Goal: Download file/media

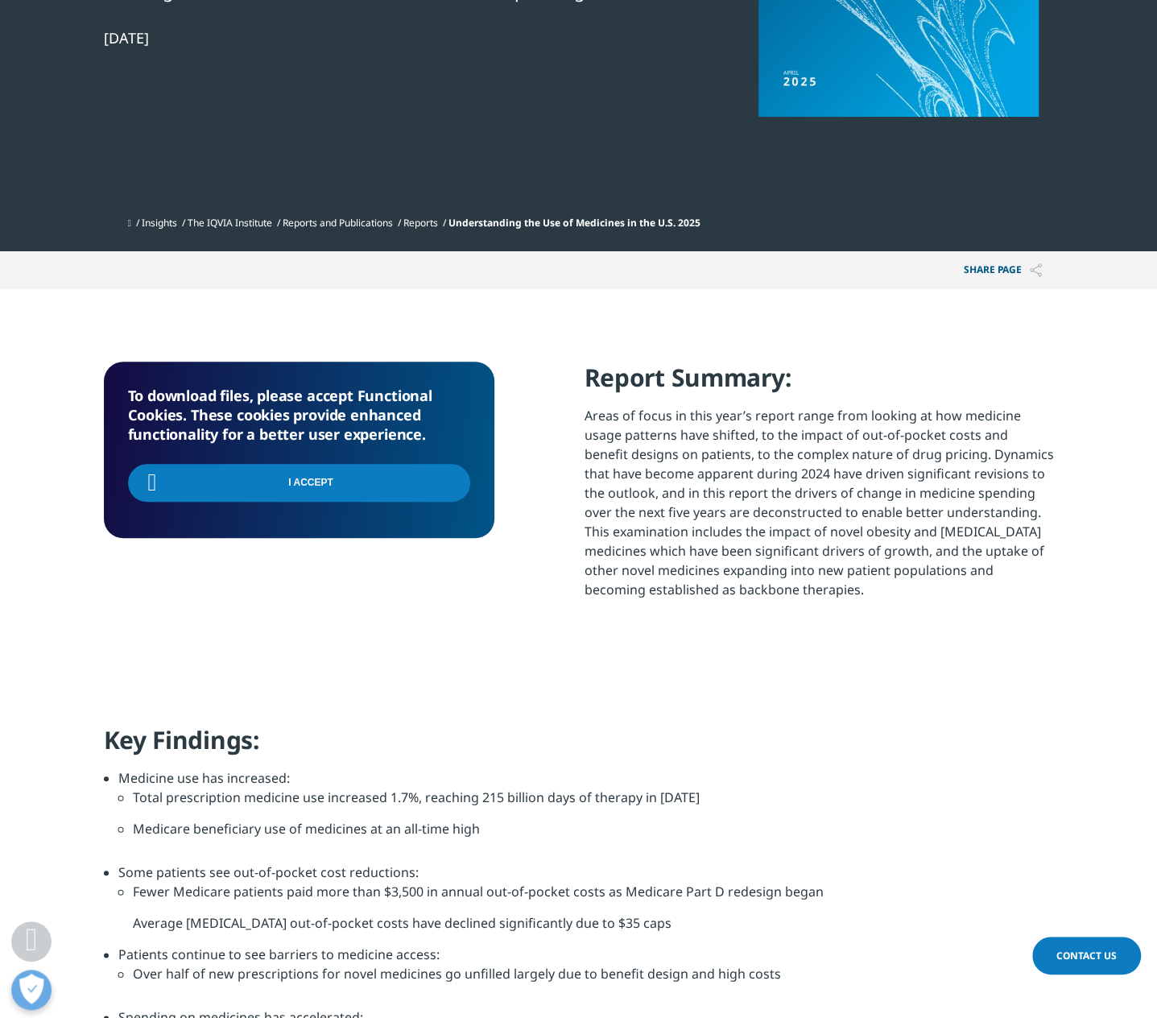
scroll to position [290, 950]
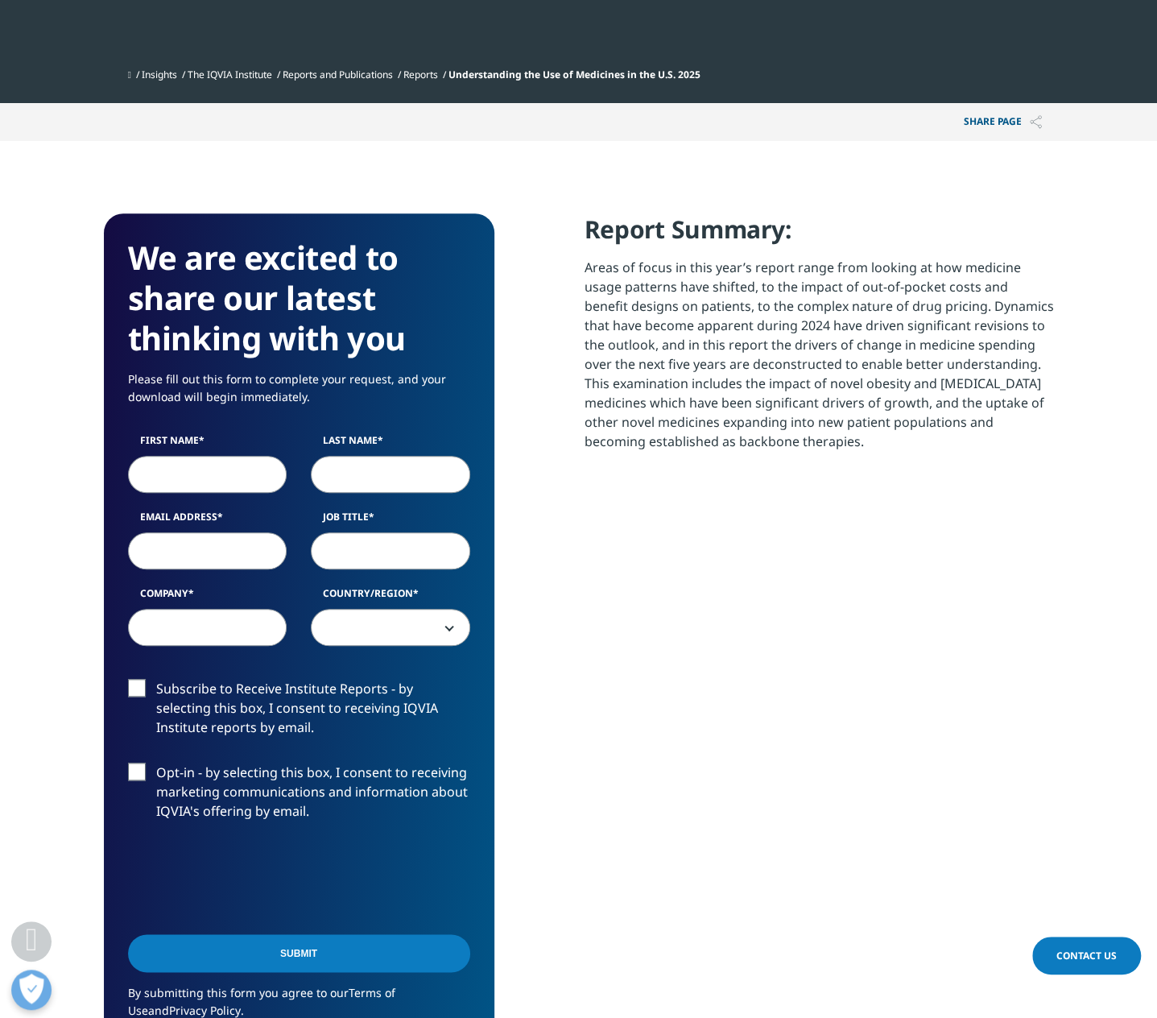
scroll to position [564, 0]
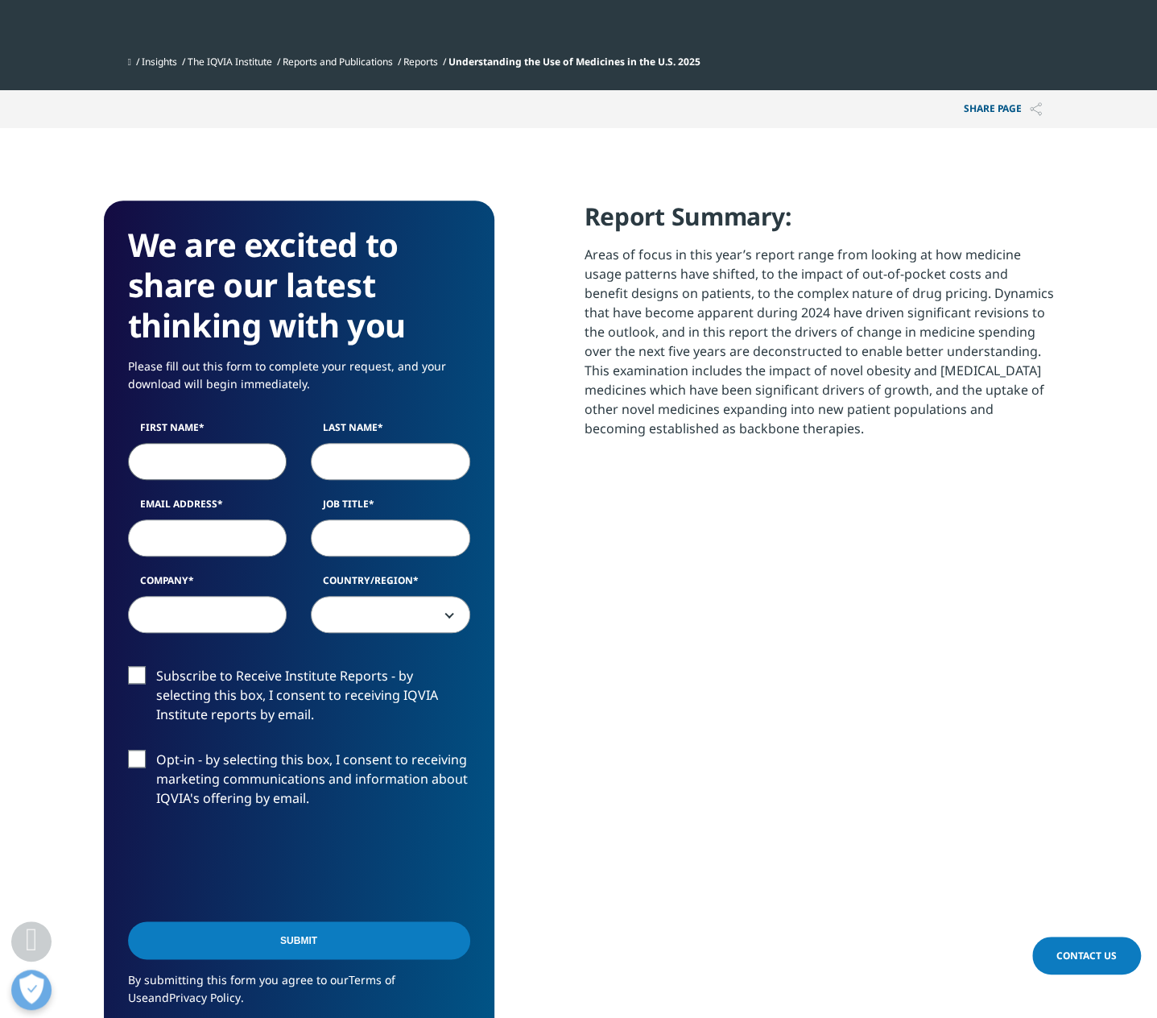
click at [242, 469] on input "First Name" at bounding box center [207, 461] width 159 height 37
type input "Chun Seok"
type input "Chang"
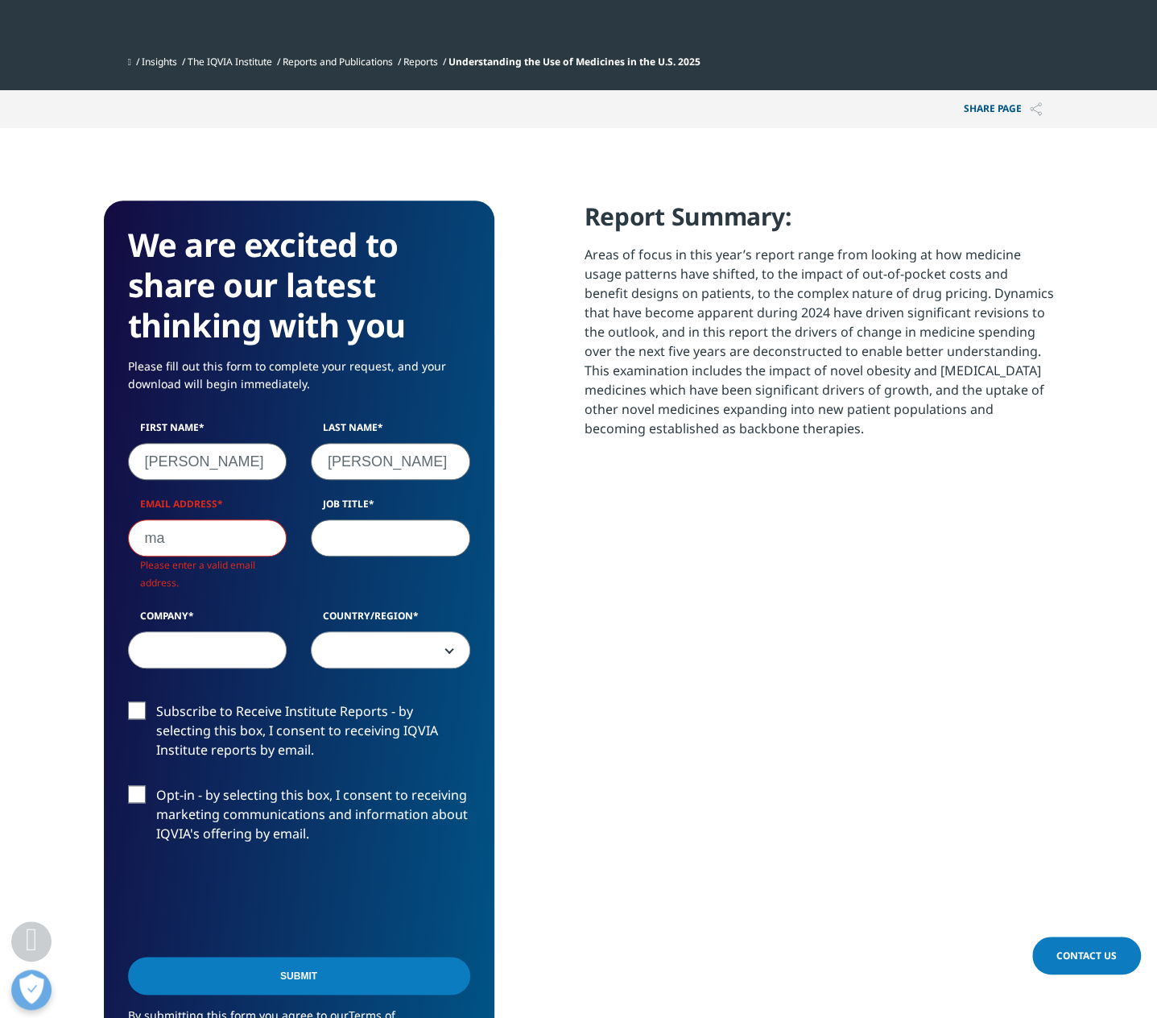
click at [210, 544] on input "ma" at bounding box center [207, 538] width 159 height 37
type input "macross1@gmail.com"
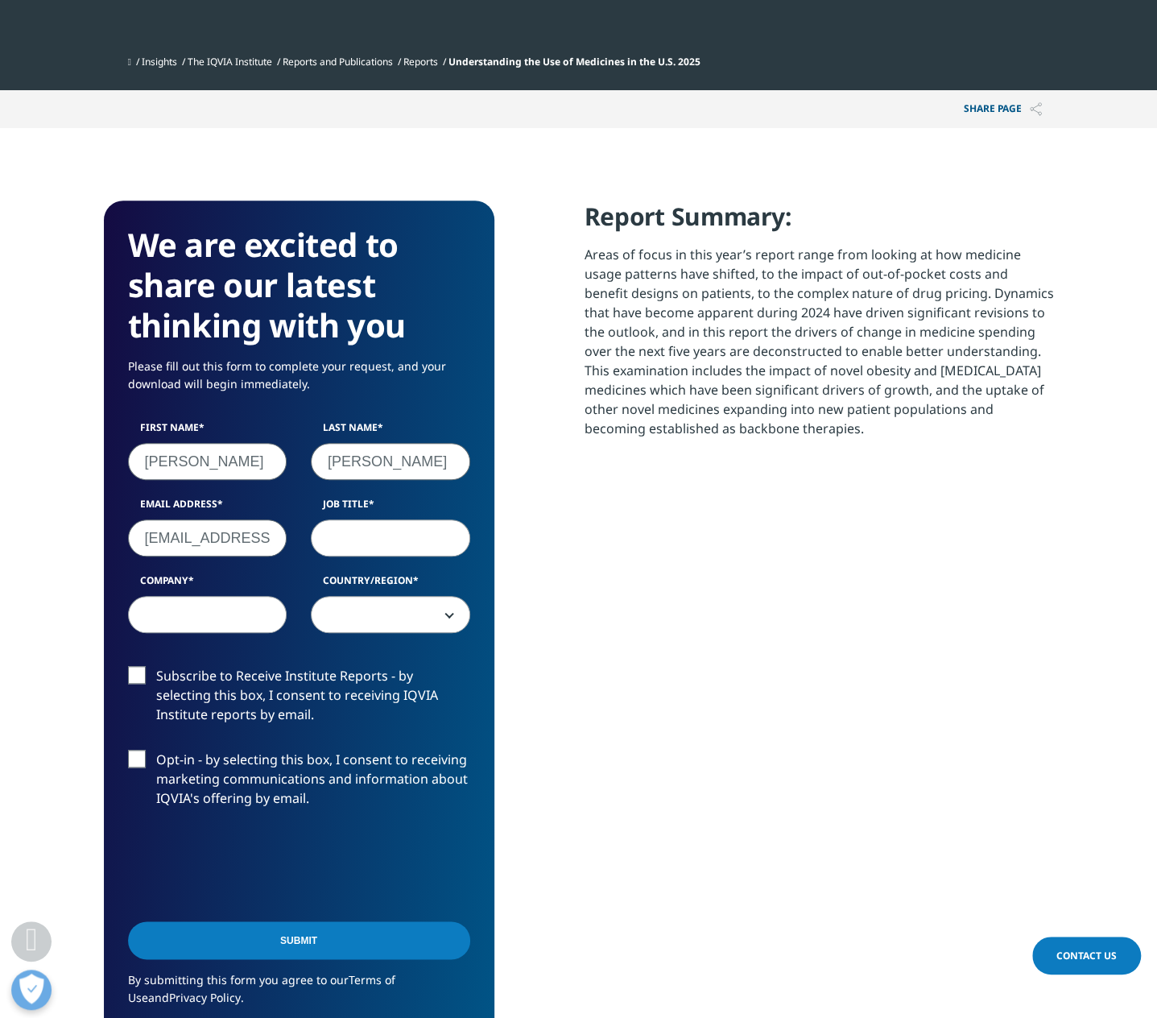
scroll to position [889, 950]
click at [425, 545] on input "Job Title" at bounding box center [390, 538] width 159 height 37
type input "Director of Business strategy & planning"
drag, startPoint x: 201, startPoint y: 615, endPoint x: 233, endPoint y: 627, distance: 33.7
click at [201, 615] on input "Company" at bounding box center [207, 614] width 159 height 37
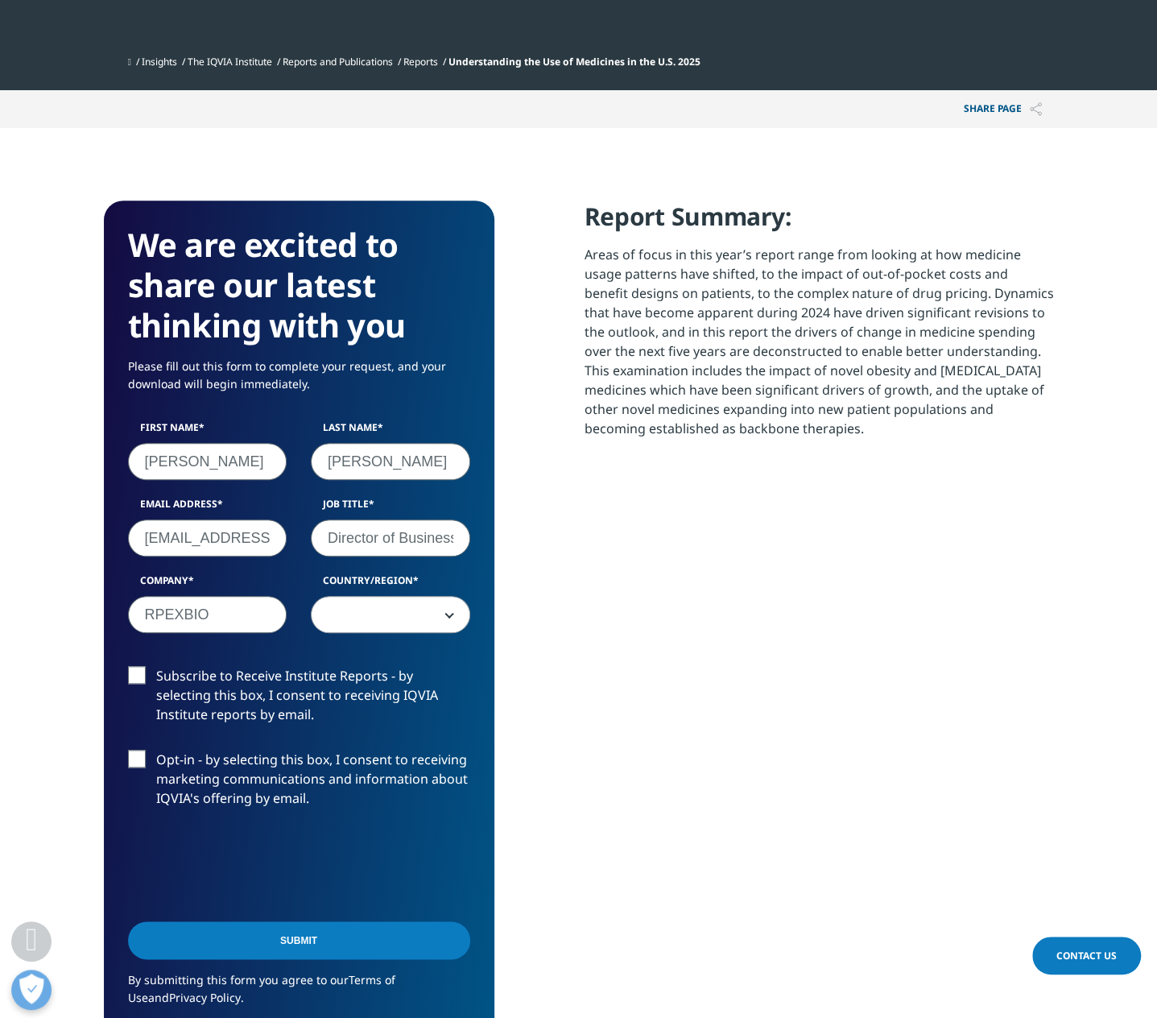
click at [180, 618] on input "RPEXBIO" at bounding box center [207, 614] width 159 height 37
type input "RPEX BIO"
click at [454, 617] on span at bounding box center [391, 615] width 158 height 37
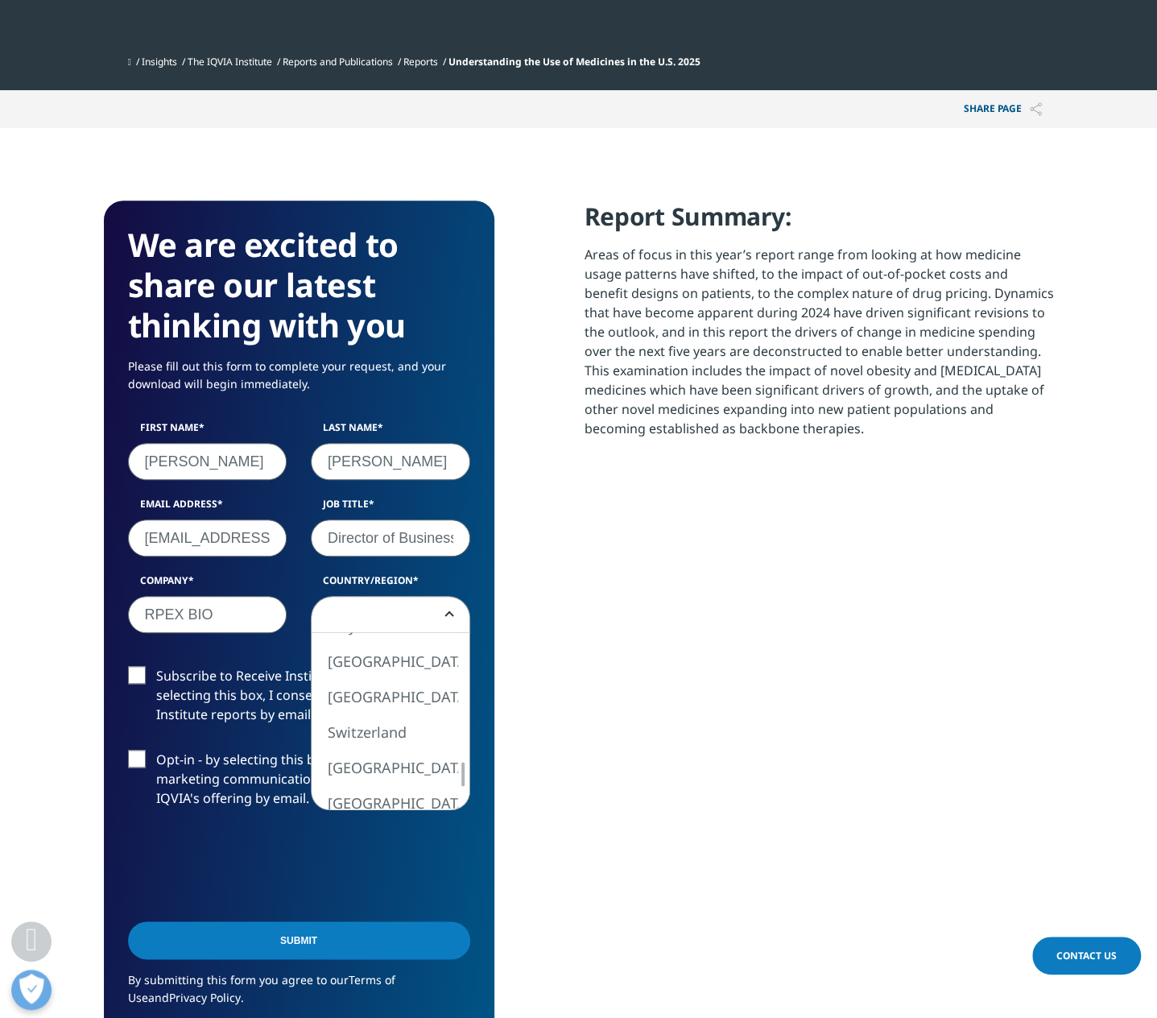
select select "South Korea"
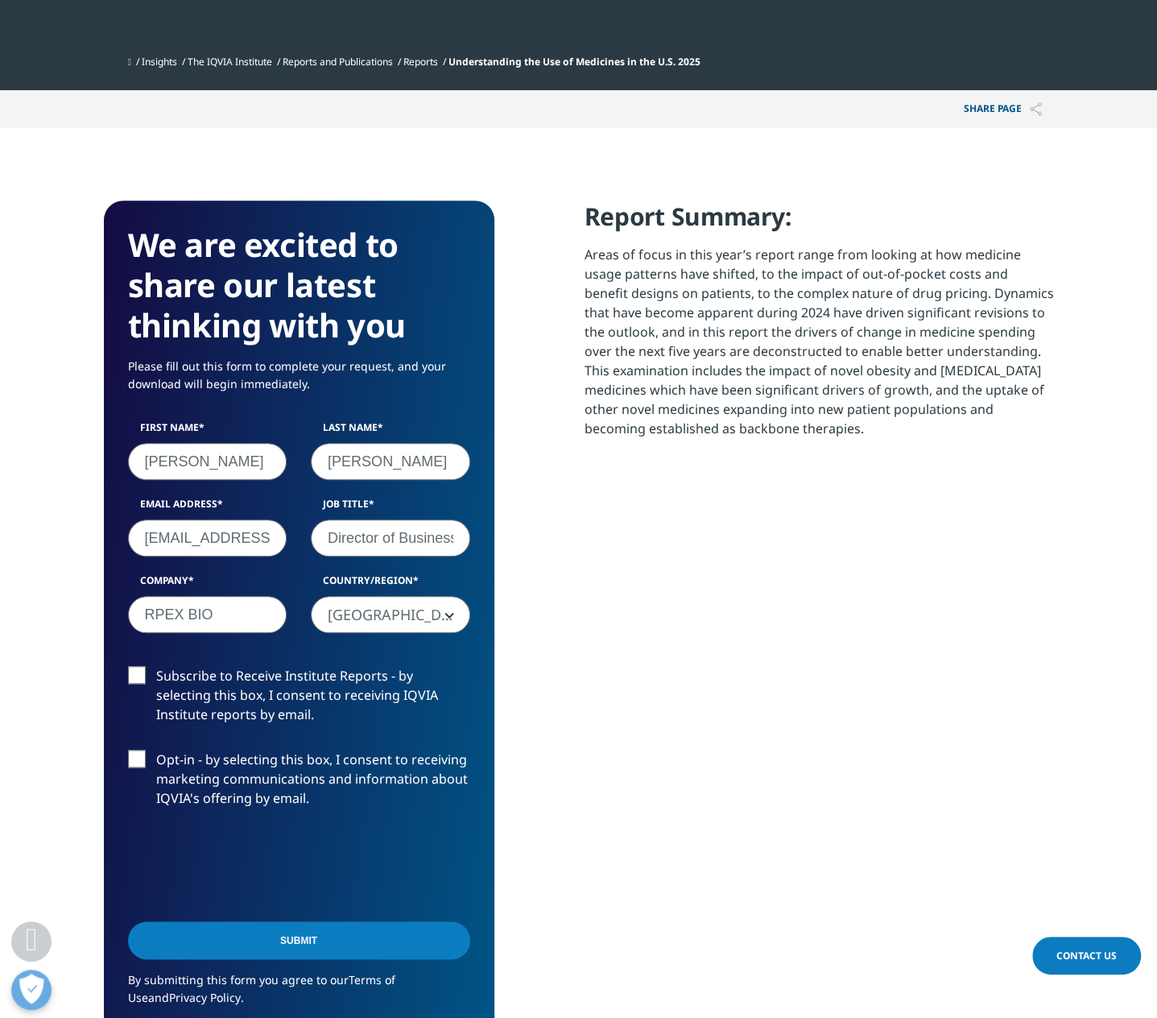
click at [126, 672] on div "Subscribe to Receive Institute Reports - by selecting this box, I consent to re…" at bounding box center [299, 699] width 366 height 67
click at [139, 677] on label "Subscribe to Receive Institute Reports - by selecting this box, I consent to re…" at bounding box center [299, 699] width 342 height 67
click at [156, 666] on input "Subscribe to Receive Institute Reports - by selecting this box, I consent to re…" at bounding box center [156, 666] width 0 height 0
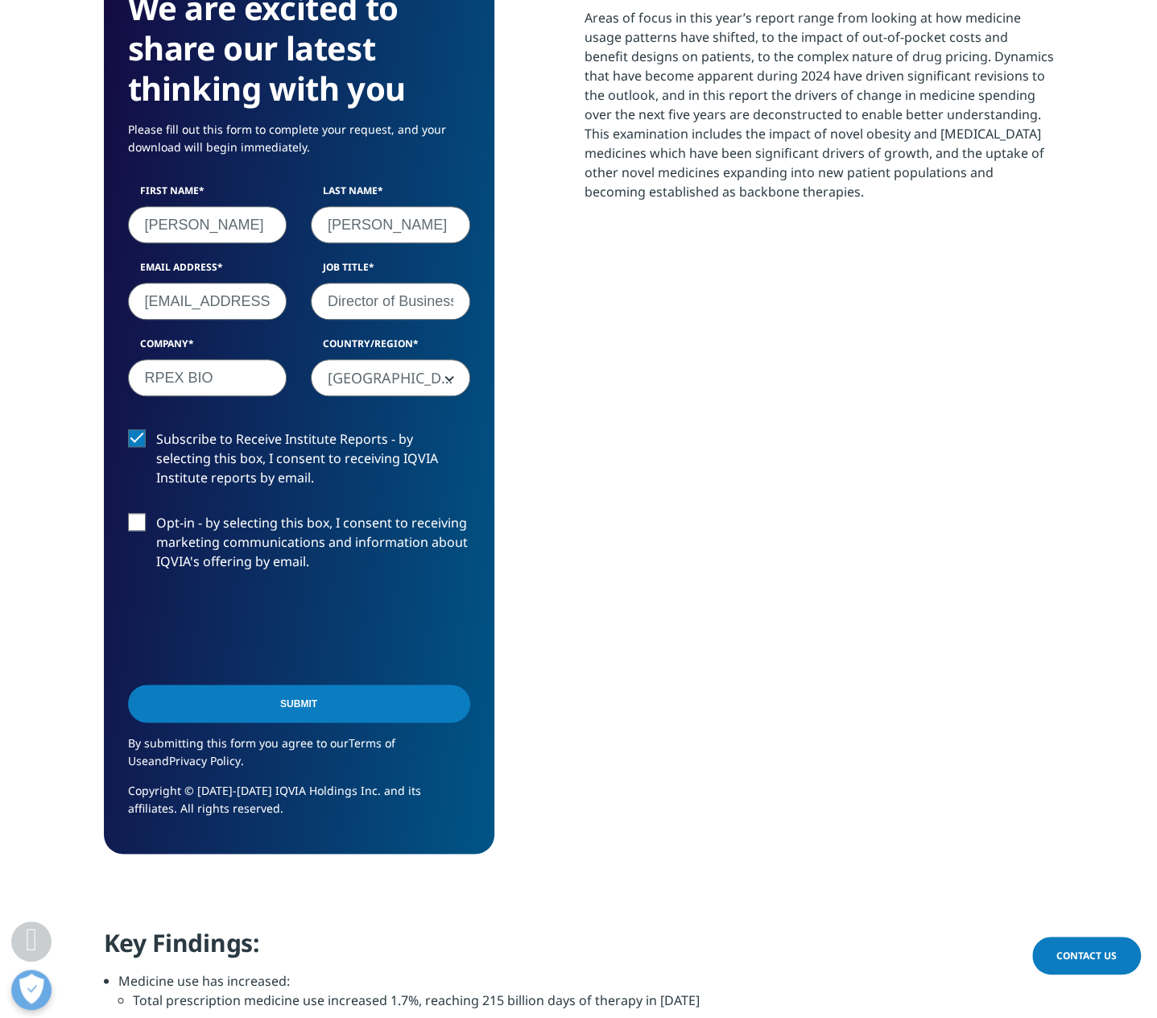
scroll to position [805, 0]
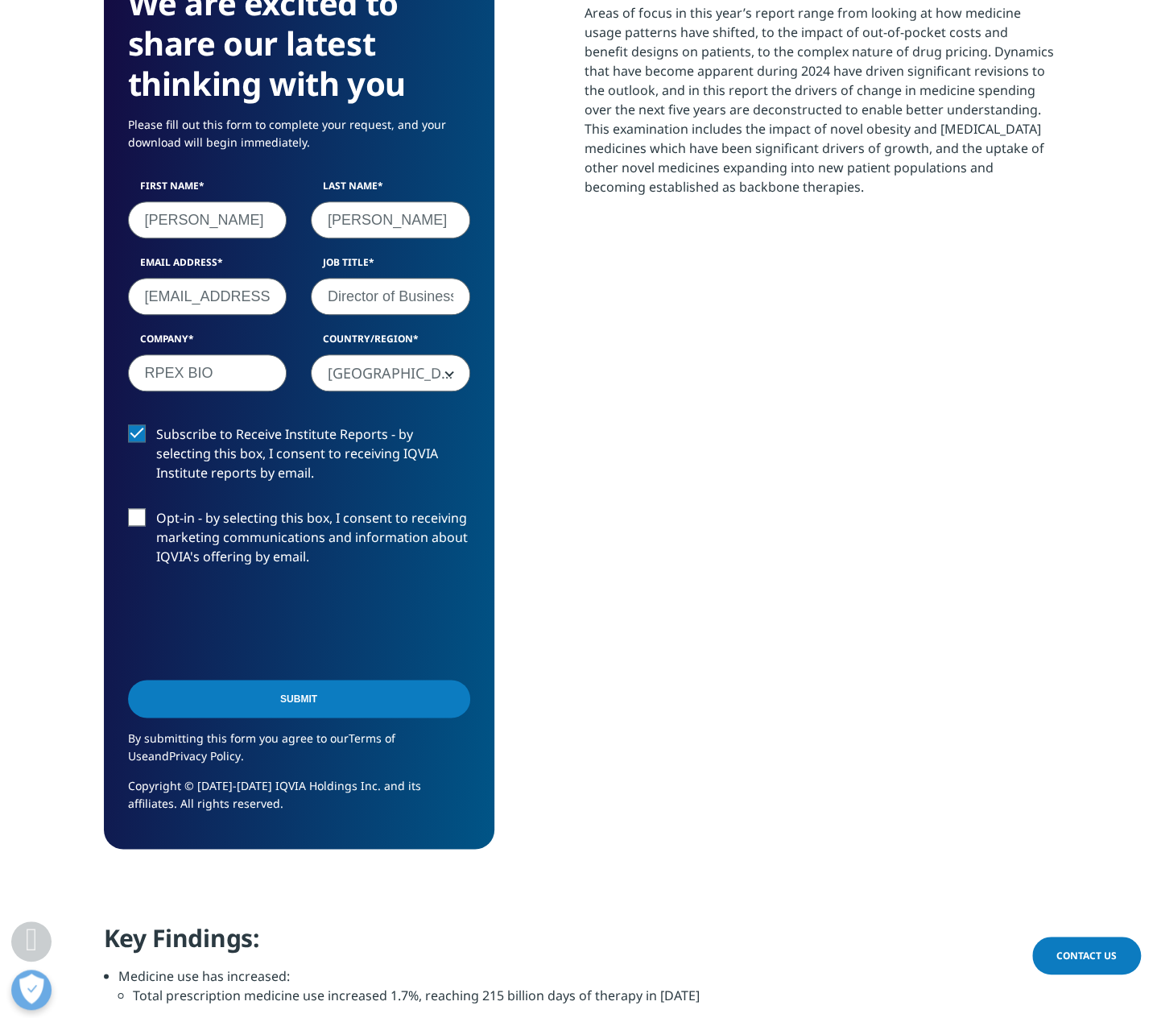
click at [143, 513] on label "Opt-in - by selecting this box, I consent to receiving marketing communications…" at bounding box center [299, 541] width 342 height 67
click at [156, 508] on input "Opt-in - by selecting this box, I consent to receiving marketing communications…" at bounding box center [156, 508] width 0 height 0
click at [314, 702] on input "Submit" at bounding box center [299, 699] width 342 height 38
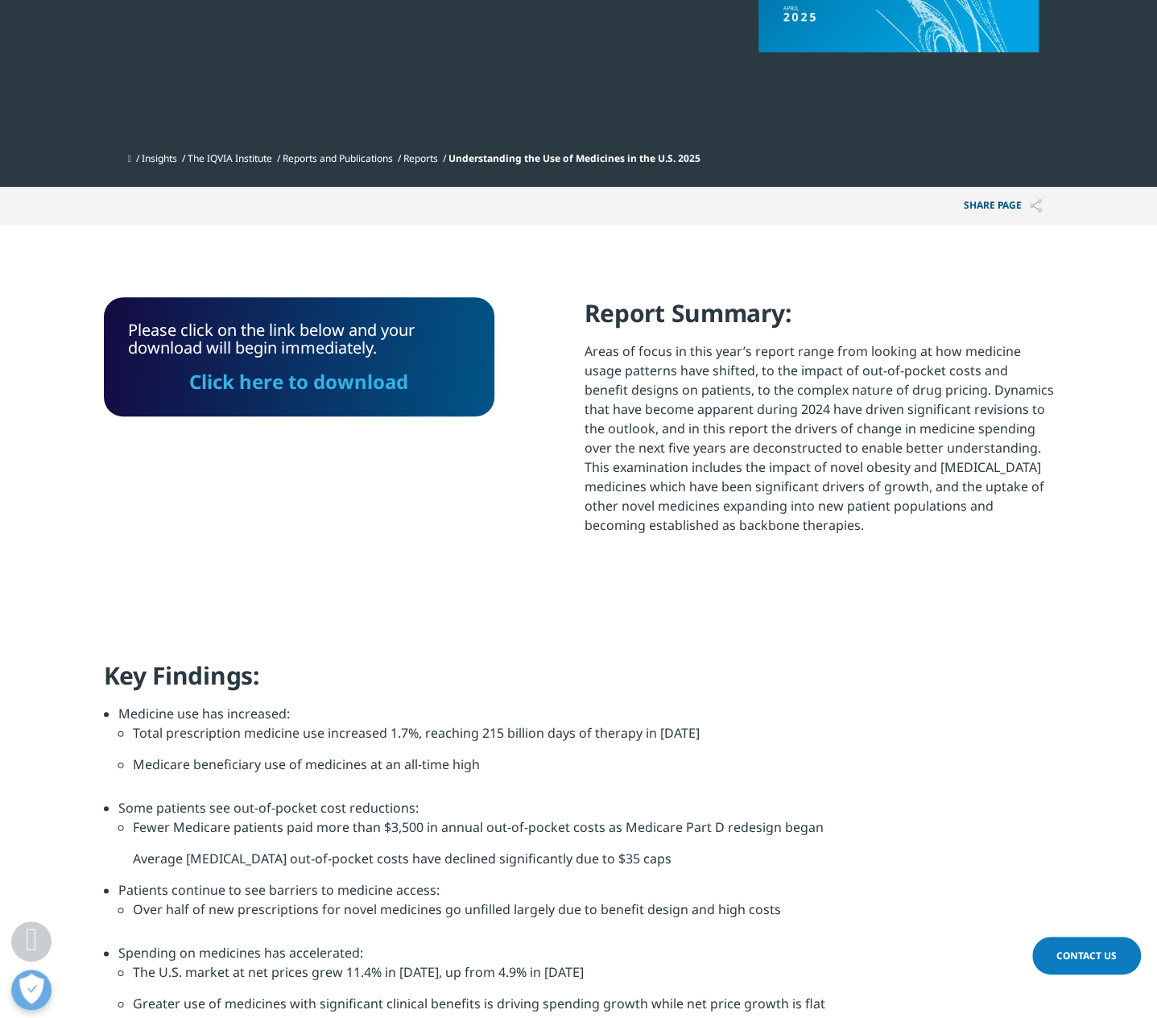
scroll to position [466, 0]
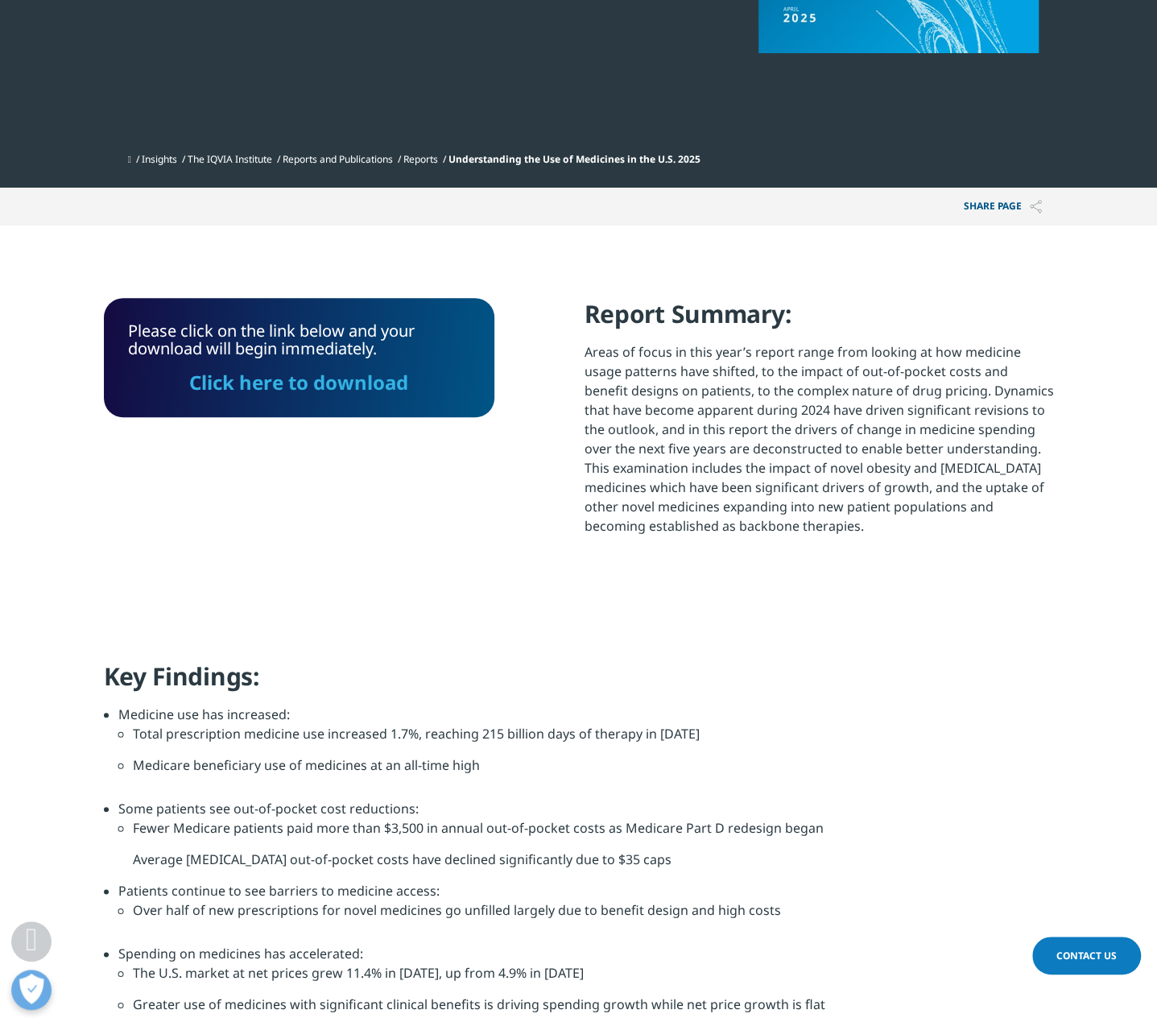
click at [333, 391] on link "Click here to download" at bounding box center [298, 382] width 219 height 27
